Goal: Information Seeking & Learning: Understand process/instructions

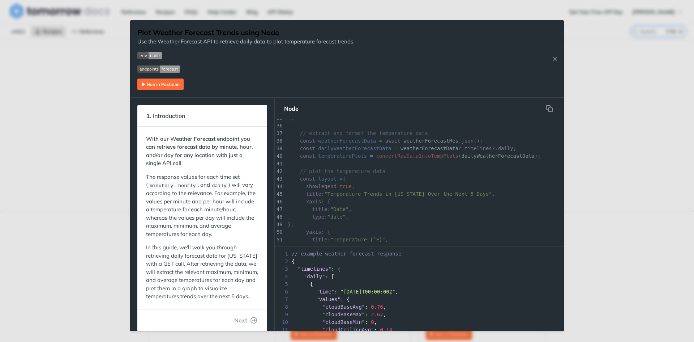
scroll to position [289, 0]
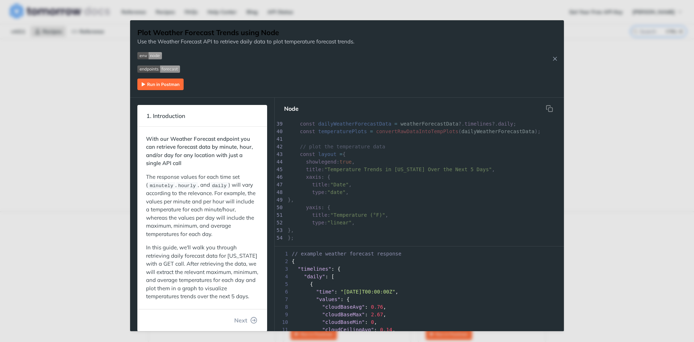
click at [171, 86] on img "Expand image" at bounding box center [160, 84] width 46 height 12
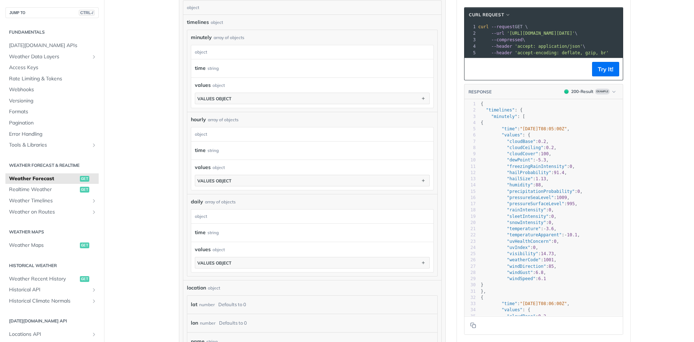
scroll to position [253, 0]
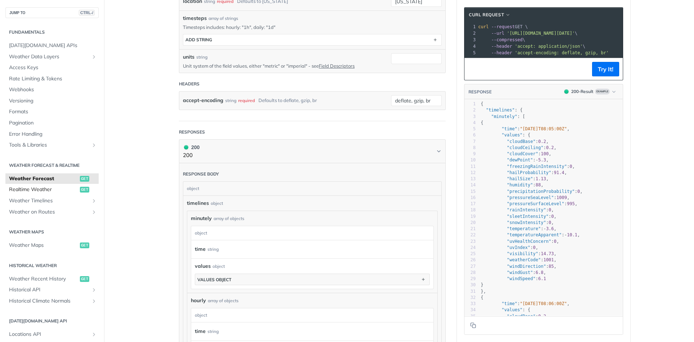
click at [53, 189] on span "Realtime Weather" at bounding box center [43, 189] width 69 height 7
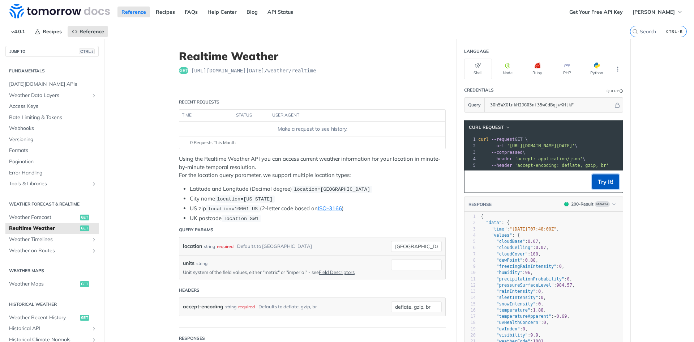
click at [605, 189] on button "Try It!" at bounding box center [605, 181] width 27 height 14
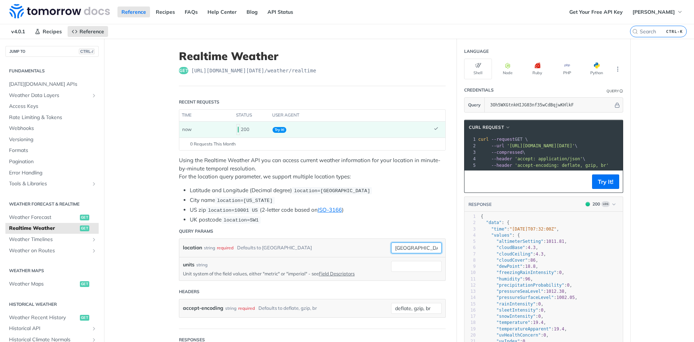
drag, startPoint x: 419, startPoint y: 246, endPoint x: 374, endPoint y: 242, distance: 45.0
click at [374, 242] on div "location string required Defaults to toronto toronto required type : string Use…" at bounding box center [312, 247] width 259 height 11
type input "philippines"
click at [405, 277] on div "units string Unit system of the field values, either "metric" or "imperial" - s…" at bounding box center [312, 269] width 266 height 24
click at [409, 270] on div "units string Unit system of the field values, either "metric" or "imperial" - s…" at bounding box center [312, 269] width 259 height 16
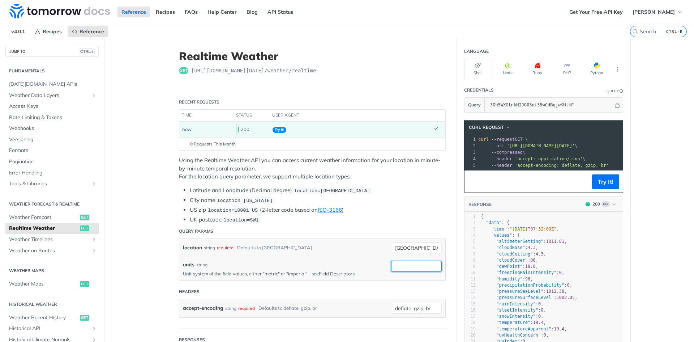
click at [413, 268] on input "units" at bounding box center [416, 266] width 51 height 11
type input "m"
click at [422, 216] on li "UK postcode location=SW1" at bounding box center [318, 220] width 256 height 8
click at [273, 273] on p "Unit system of the field values, either "metric" or "imperial" - see Field Desc…" at bounding box center [281, 273] width 197 height 7
click at [332, 273] on link "Field Descriptors" at bounding box center [337, 273] width 36 height 6
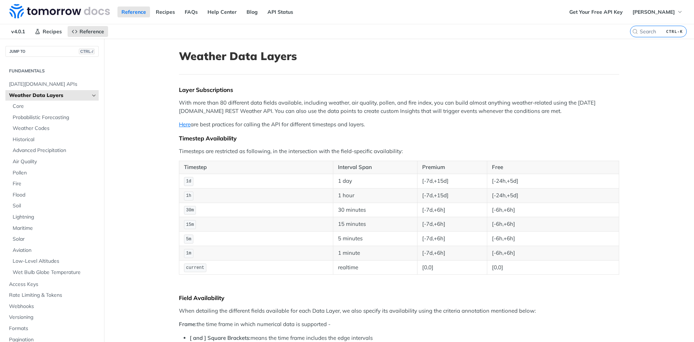
scroll to position [661, 0]
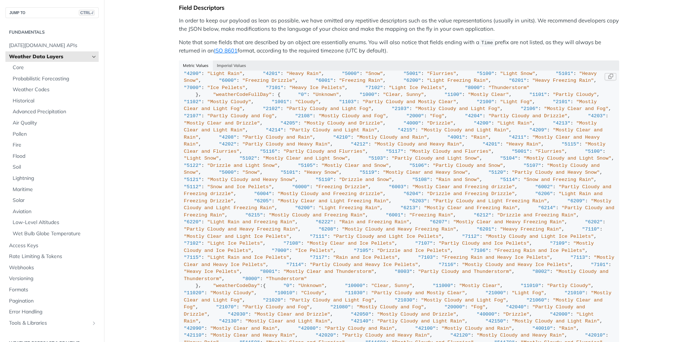
scroll to position [470, 0]
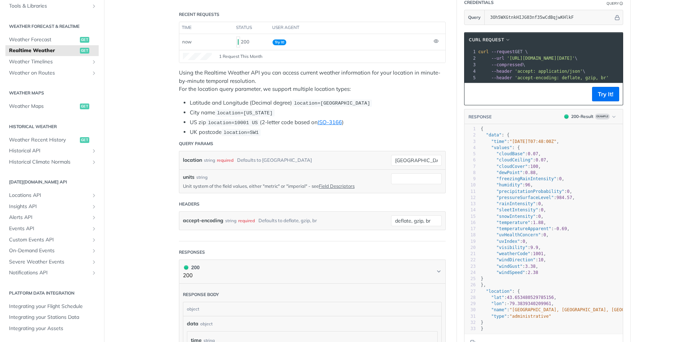
scroll to position [145, 0]
